Goal: Navigation & Orientation: Go to known website

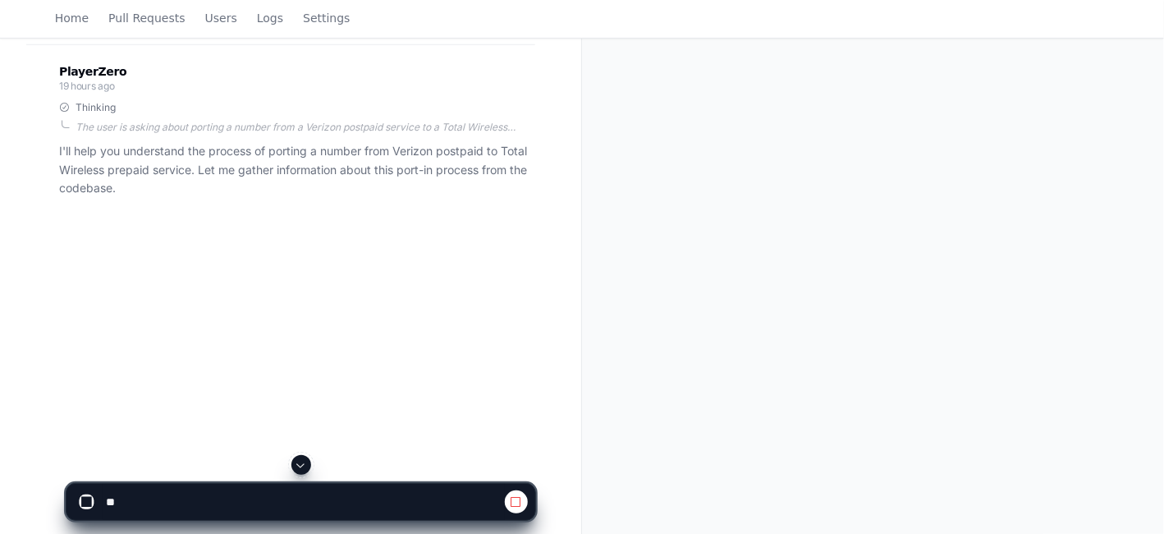
scroll to position [241, 0]
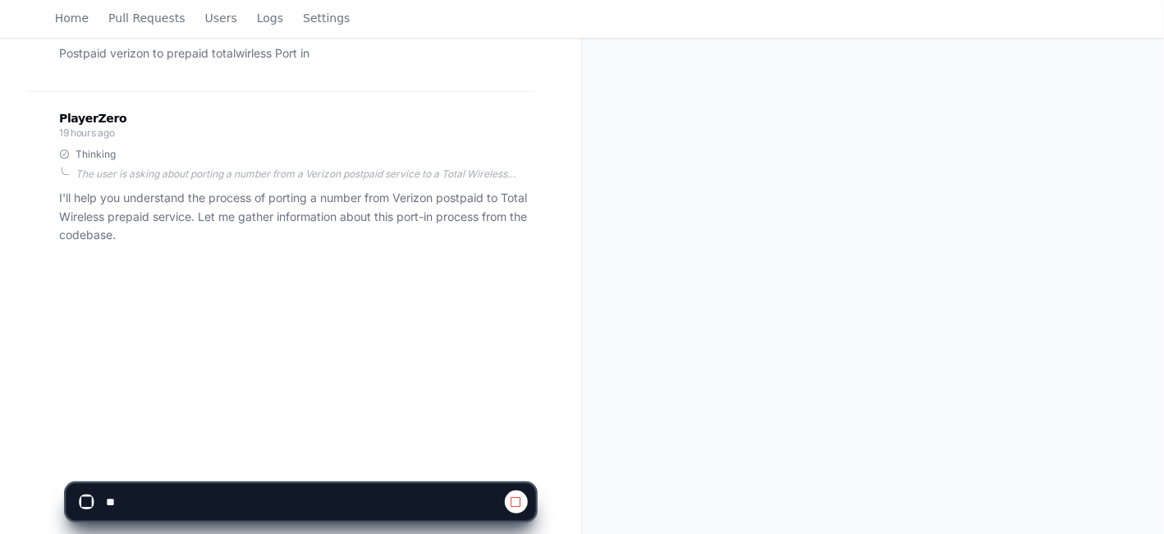
scroll to position [265, 0]
